Goal: Transaction & Acquisition: Purchase product/service

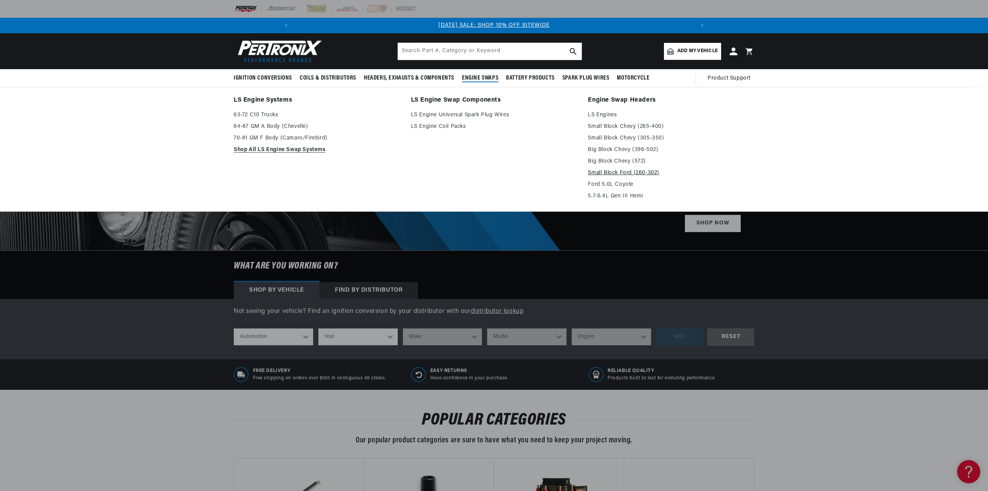
click at [607, 170] on link "Small Block Ford (260-302)" at bounding box center [671, 172] width 167 height 9
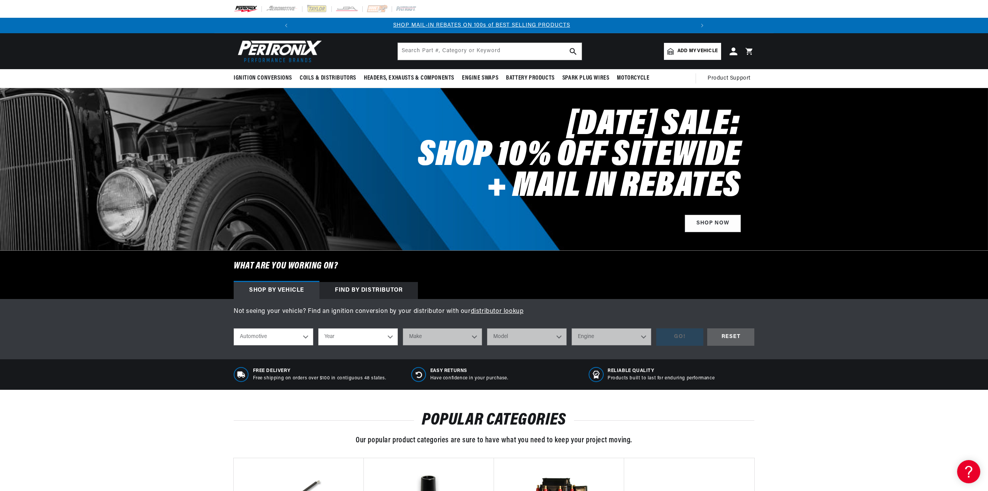
scroll to position [0, 826]
click at [393, 335] on select "Year [DATE] 2021 2020 2019 2018 2017 2016 2015 2014 2013 2012 2011 2010 2009 20…" at bounding box center [358, 336] width 80 height 17
select select "1976"
click at [318, 328] on select "Year [DATE] 2021 2020 2019 2018 2017 2016 2015 2014 2013 2012 2011 2010 2009 20…" at bounding box center [358, 336] width 80 height 17
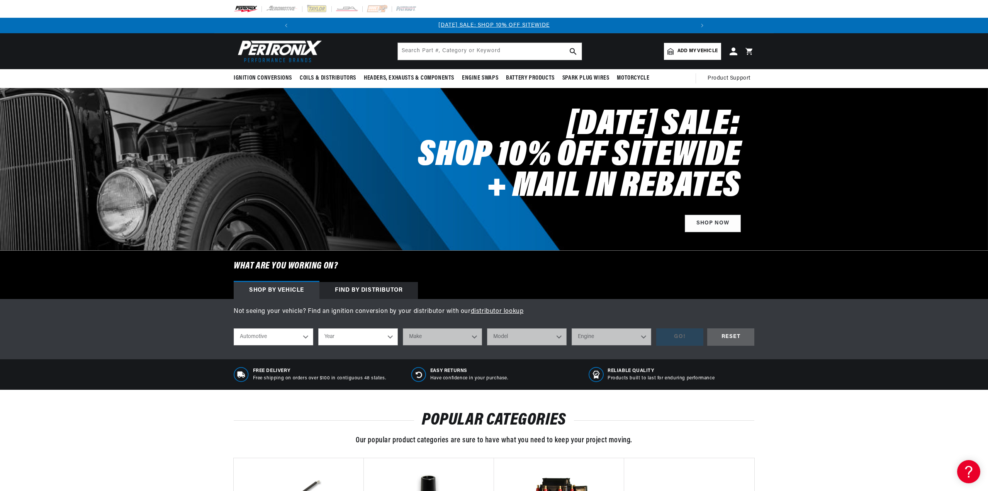
select select "1976"
click at [447, 340] on select "Make Alfa Romeo American Motors Audi Avanti BMW Buick Cadillac Checker Chevrole…" at bounding box center [443, 336] width 80 height 17
select select "Ford"
click at [403, 328] on select "Make Alfa Romeo American Motors Audi Avanti BMW Buick Cadillac Checker Chevrole…" at bounding box center [443, 336] width 80 height 17
select select "Ford"
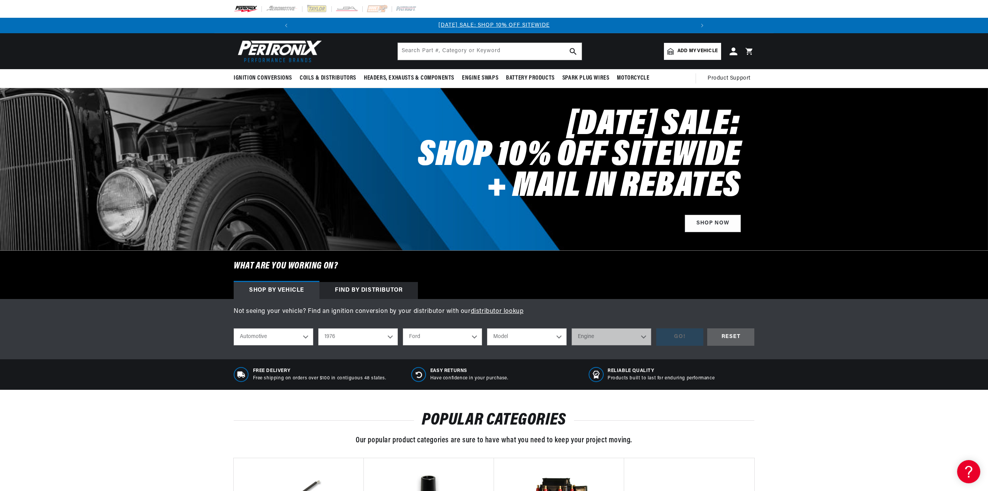
click at [529, 339] on select "Model B-100 Bronco Custom 500 E-100 Econoline E-100 Econoline Club Wagon E-150 …" at bounding box center [527, 336] width 80 height 17
select select "Mustang-II"
click at [487, 328] on select "Model B-100 Bronco Custom 500 E-100 Econoline E-100 Econoline Club Wagon E-150 …" at bounding box center [527, 336] width 80 height 17
select select "Mustang-II"
click at [605, 338] on select "Engine 302cid / 5.0L" at bounding box center [612, 336] width 80 height 17
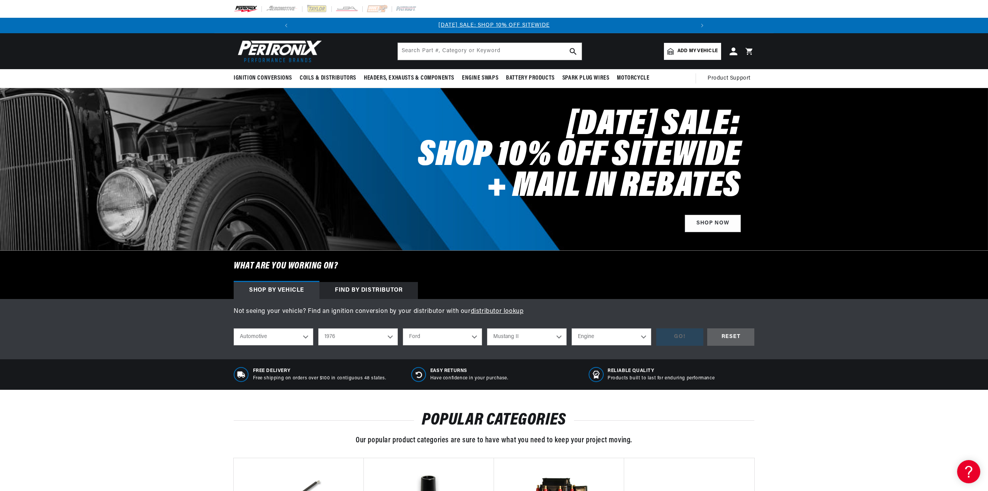
select select "302cid-5.0L"
click at [572, 328] on select "Engine 302cid / 5.0L" at bounding box center [612, 336] width 80 height 17
select select "302cid-5.0L"
click at [679, 340] on div "GO!" at bounding box center [679, 336] width 47 height 17
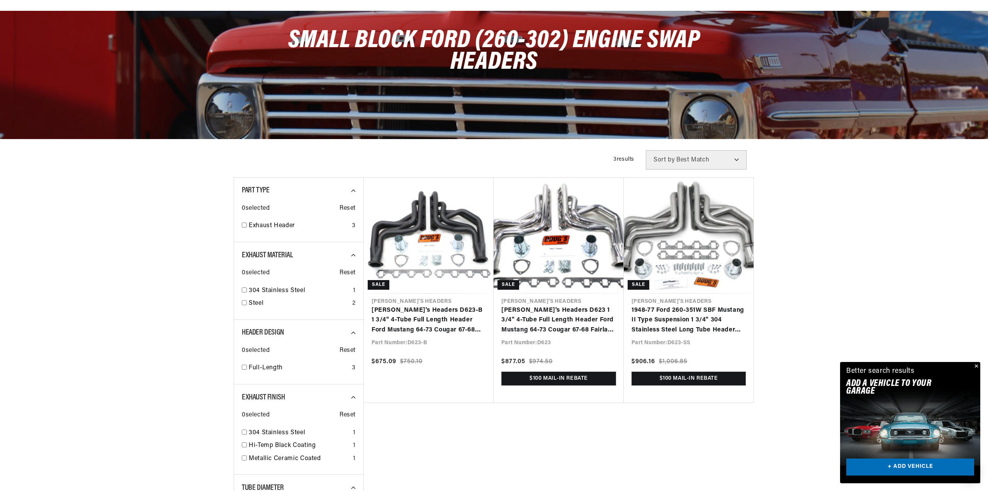
scroll to position [39, 0]
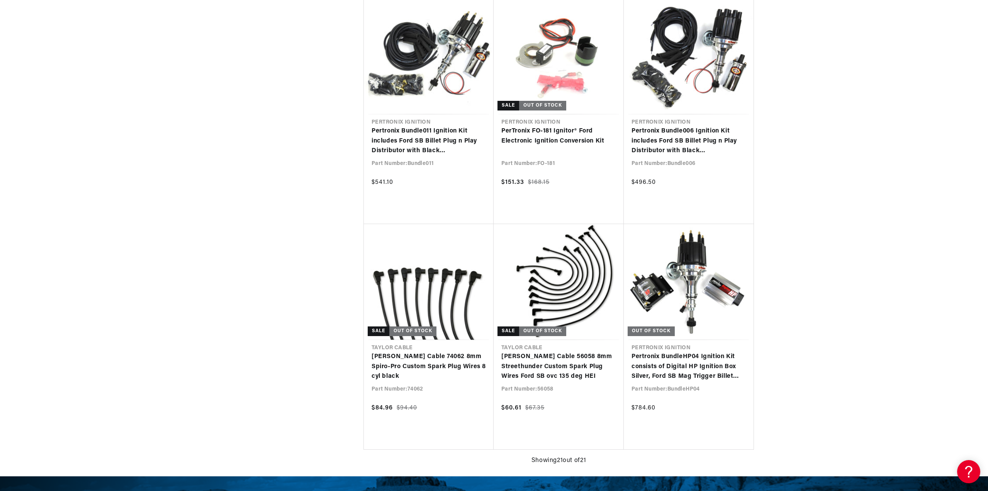
scroll to position [1430, 0]
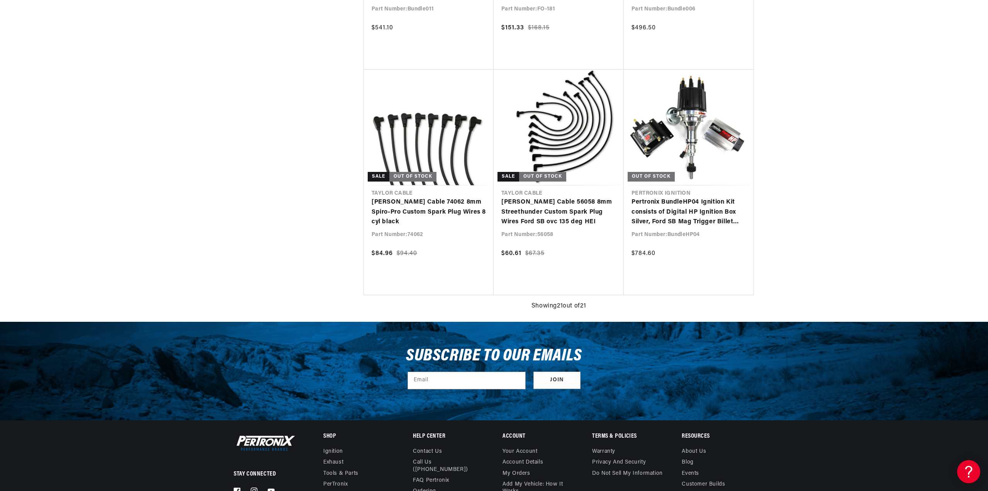
drag, startPoint x: 174, startPoint y: 308, endPoint x: 172, endPoint y: 302, distance: 6.1
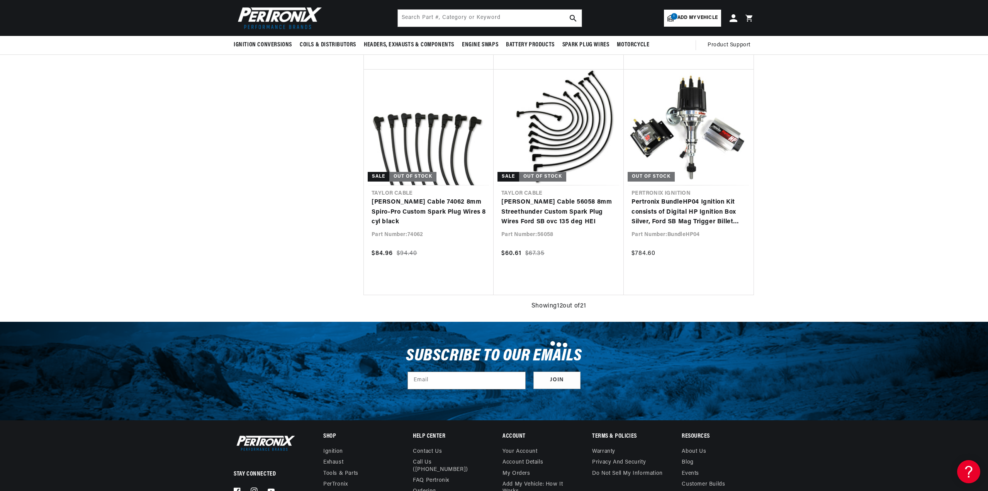
scroll to position [618, 0]
